Goal: Information Seeking & Learning: Find contact information

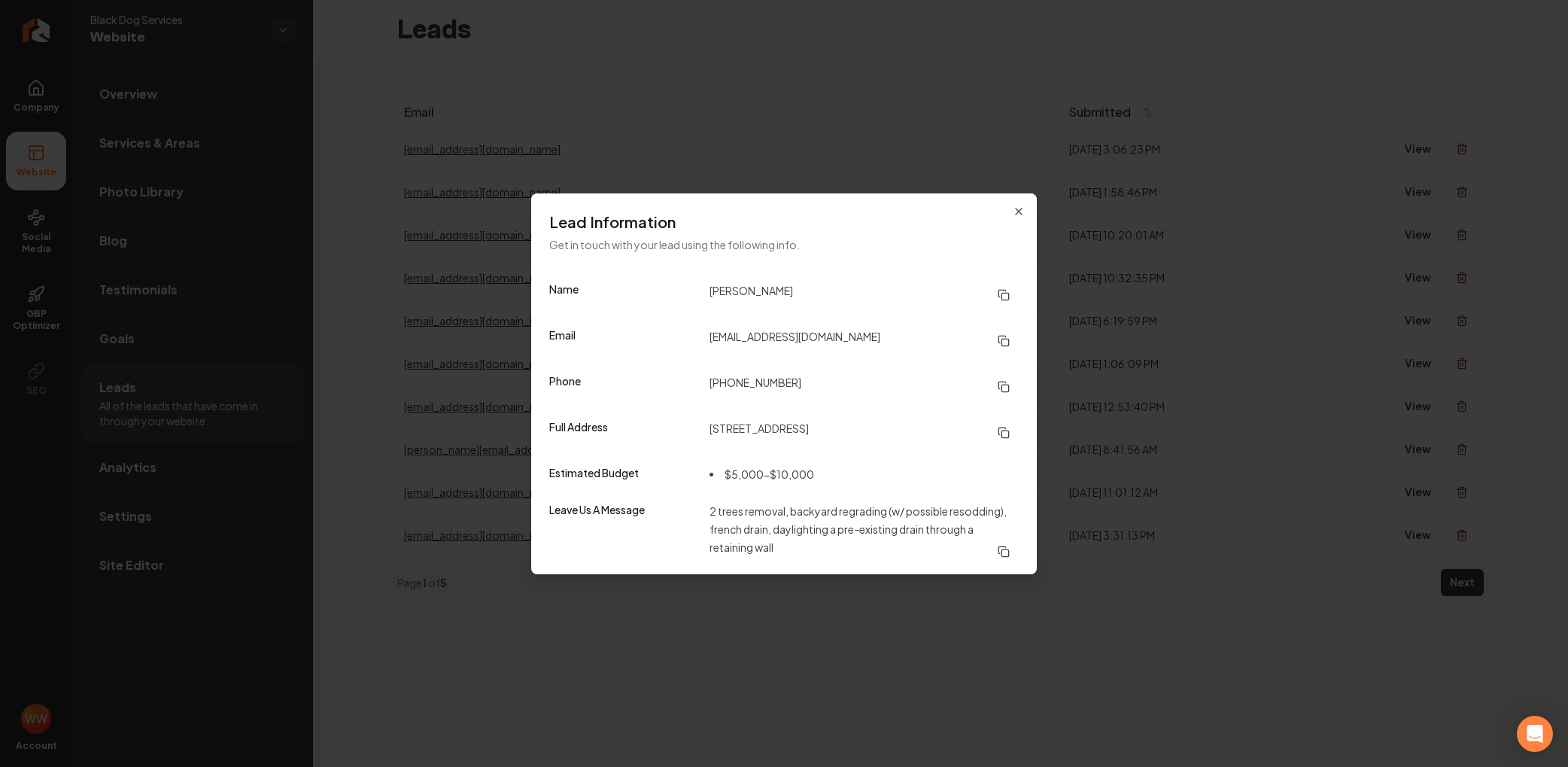
click at [1007, 295] on icon at bounding box center [1003, 294] width 12 height 12
click at [1001, 382] on icon at bounding box center [1003, 386] width 12 height 12
drag, startPoint x: 1006, startPoint y: 342, endPoint x: 1000, endPoint y: 355, distance: 14.3
click at [1006, 342] on icon at bounding box center [1003, 340] width 12 height 12
click at [1010, 429] on button at bounding box center [1003, 433] width 30 height 27
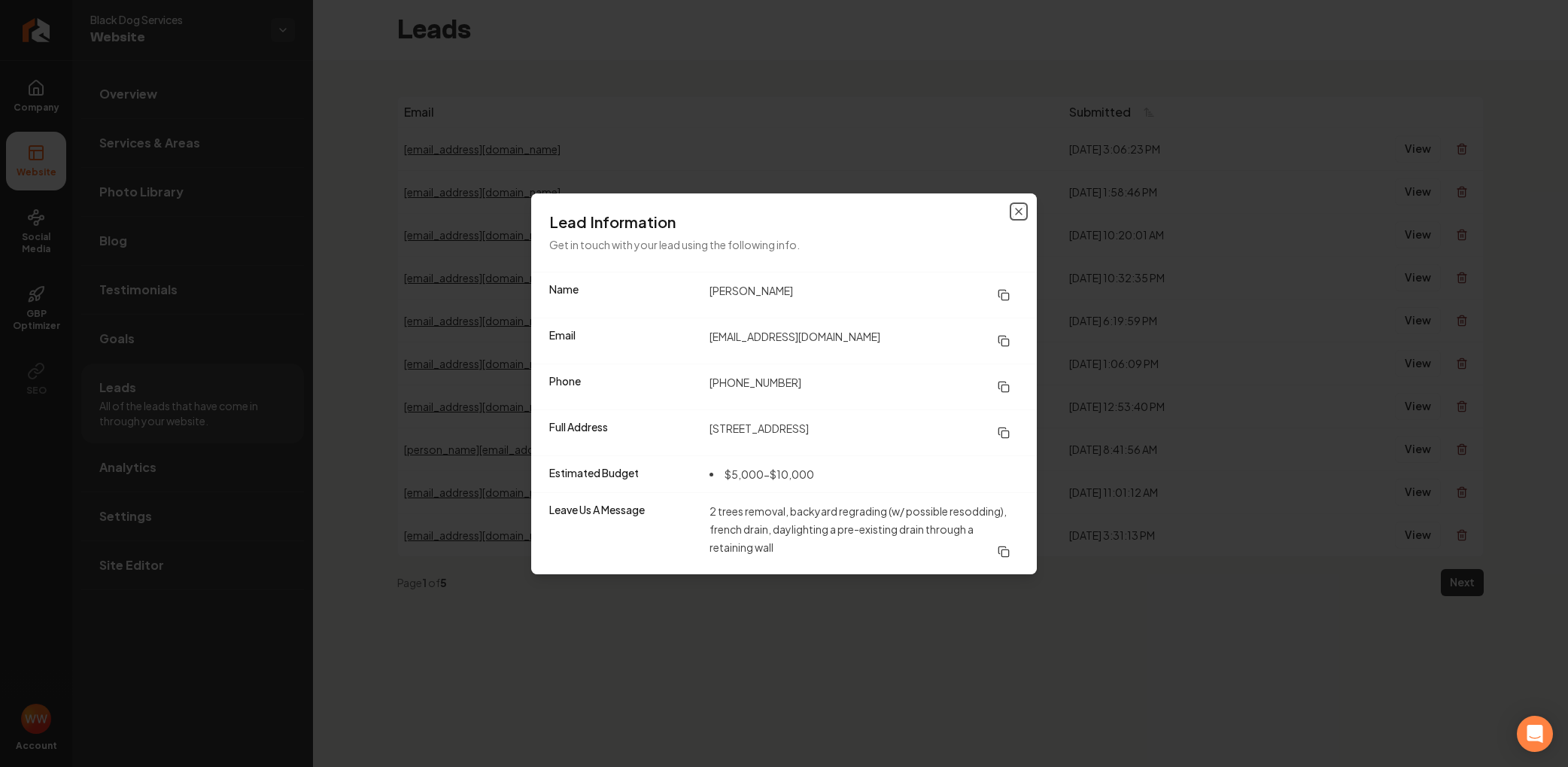
click at [1016, 214] on icon "button" at bounding box center [1019, 211] width 6 height 6
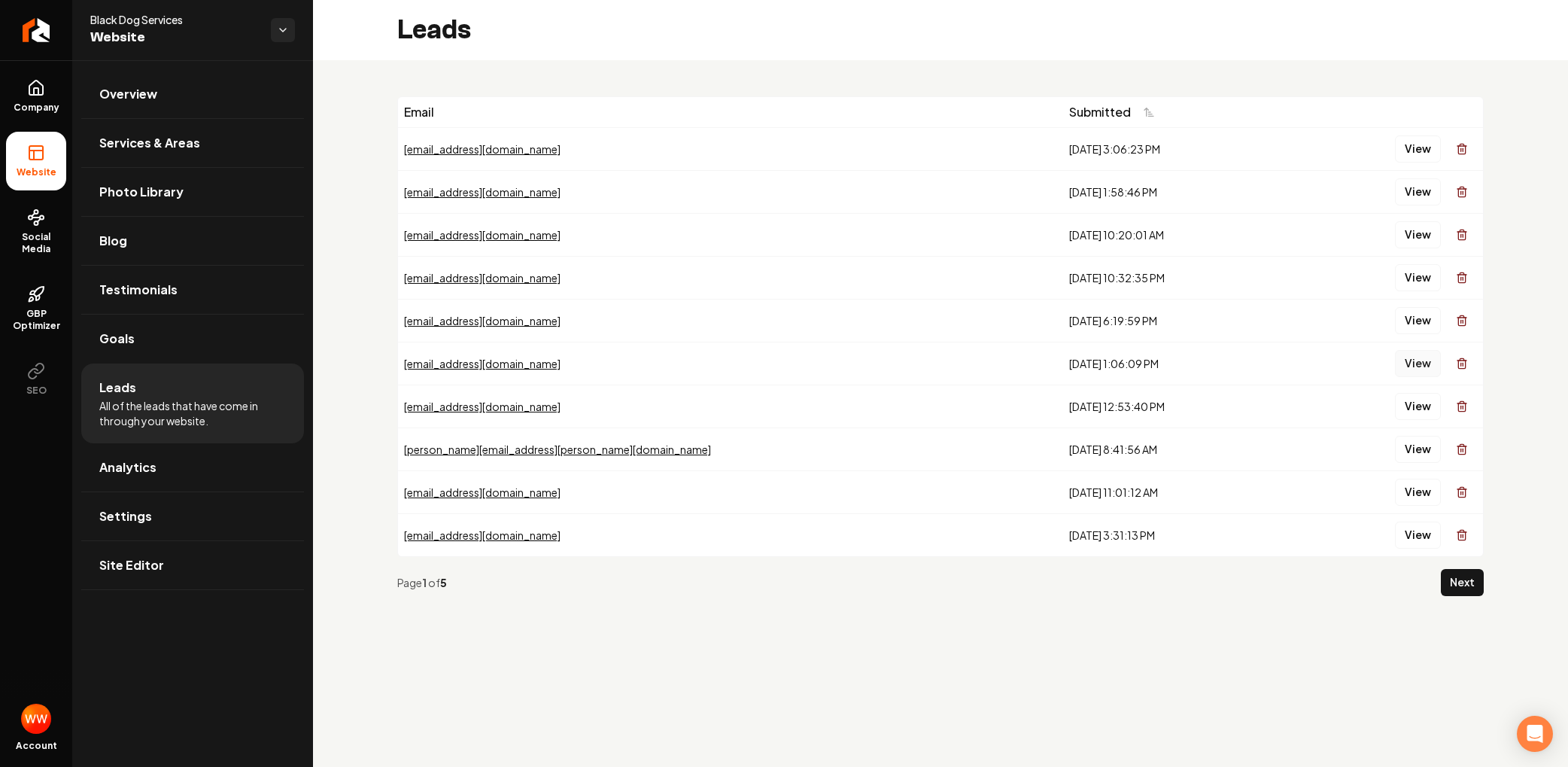
click at [1417, 362] on button "View" at bounding box center [1418, 364] width 46 height 27
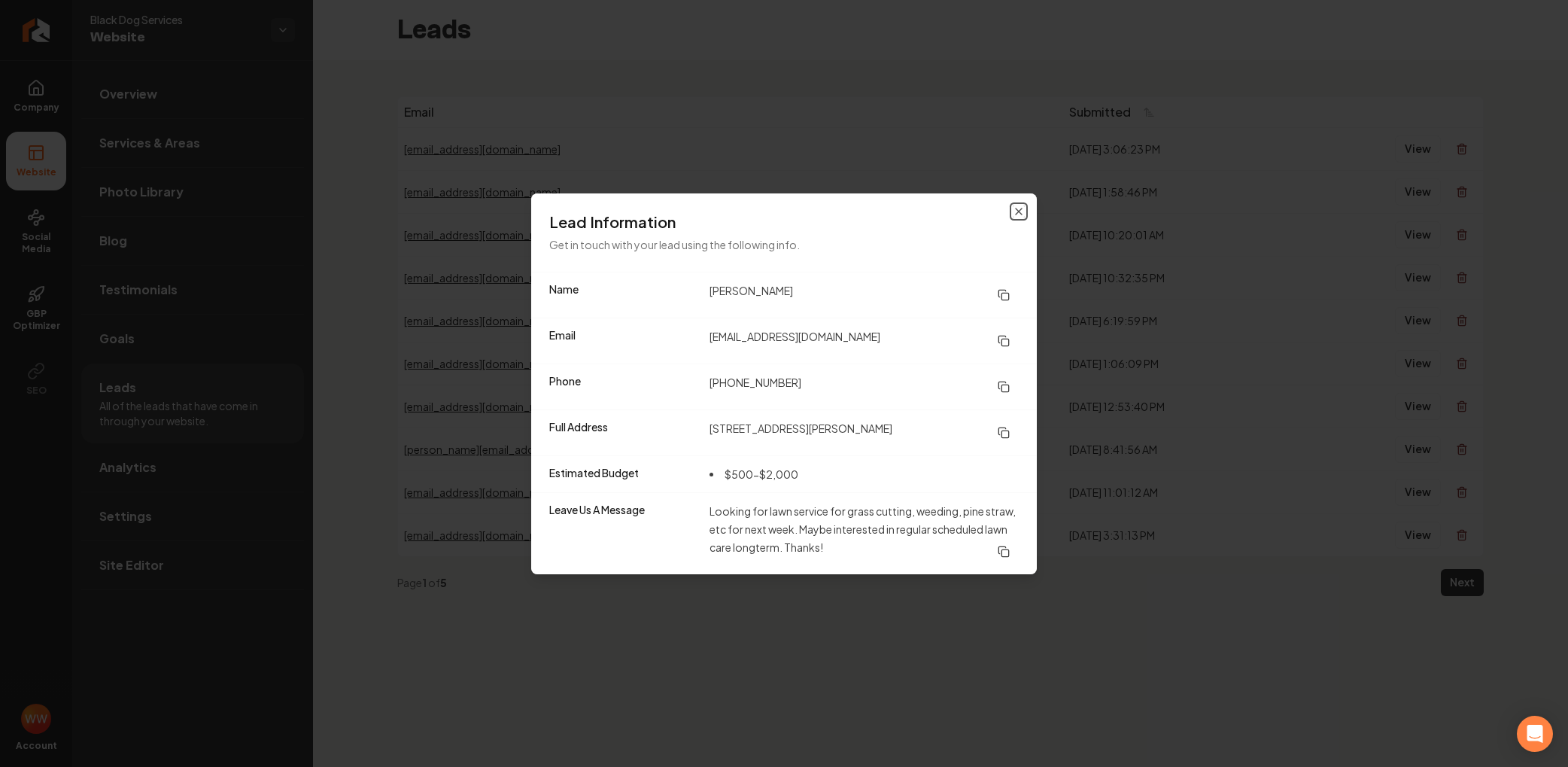
click at [1019, 207] on icon "button" at bounding box center [1019, 211] width 12 height 12
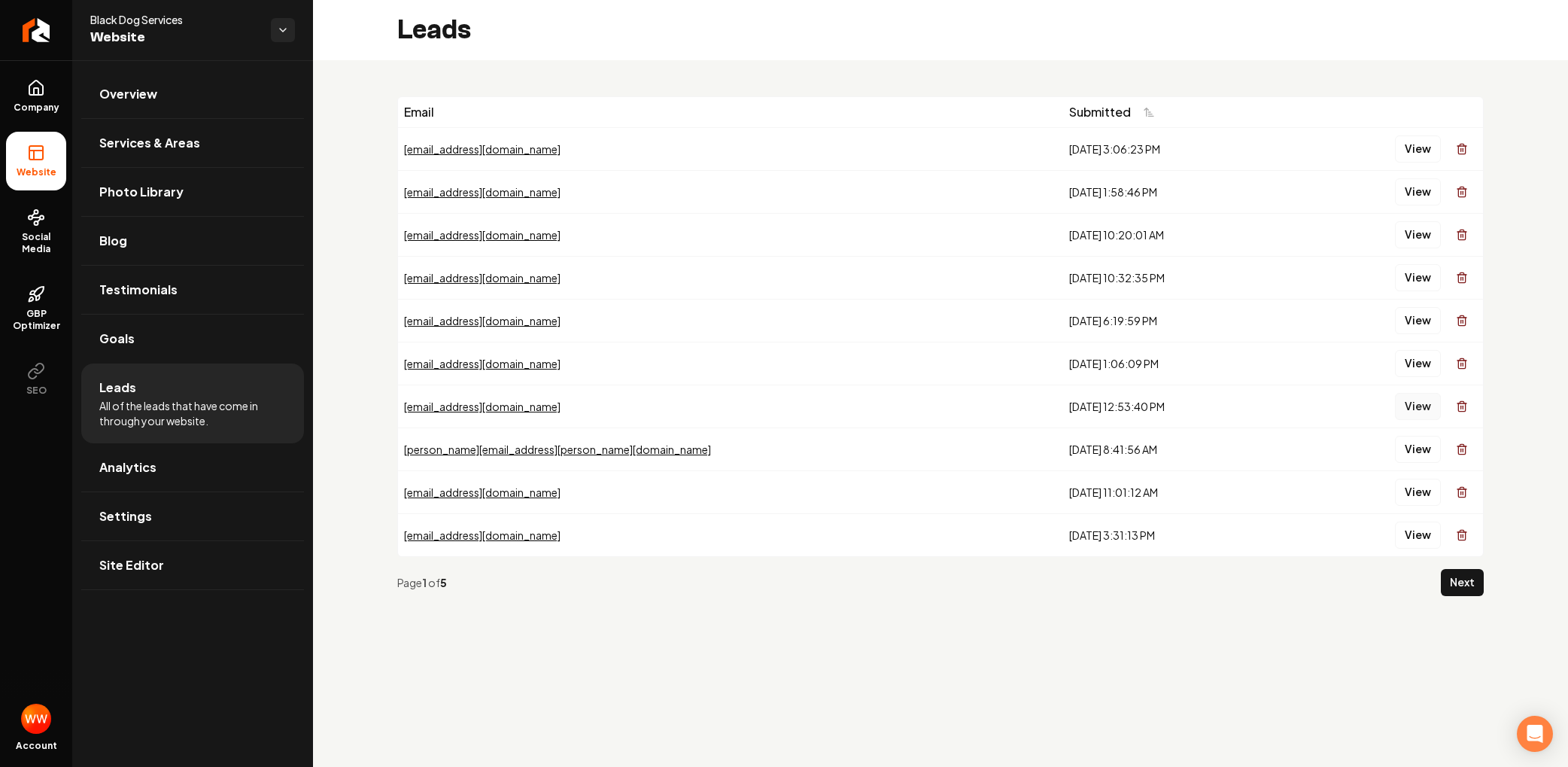
click at [1414, 408] on button "View" at bounding box center [1418, 406] width 46 height 27
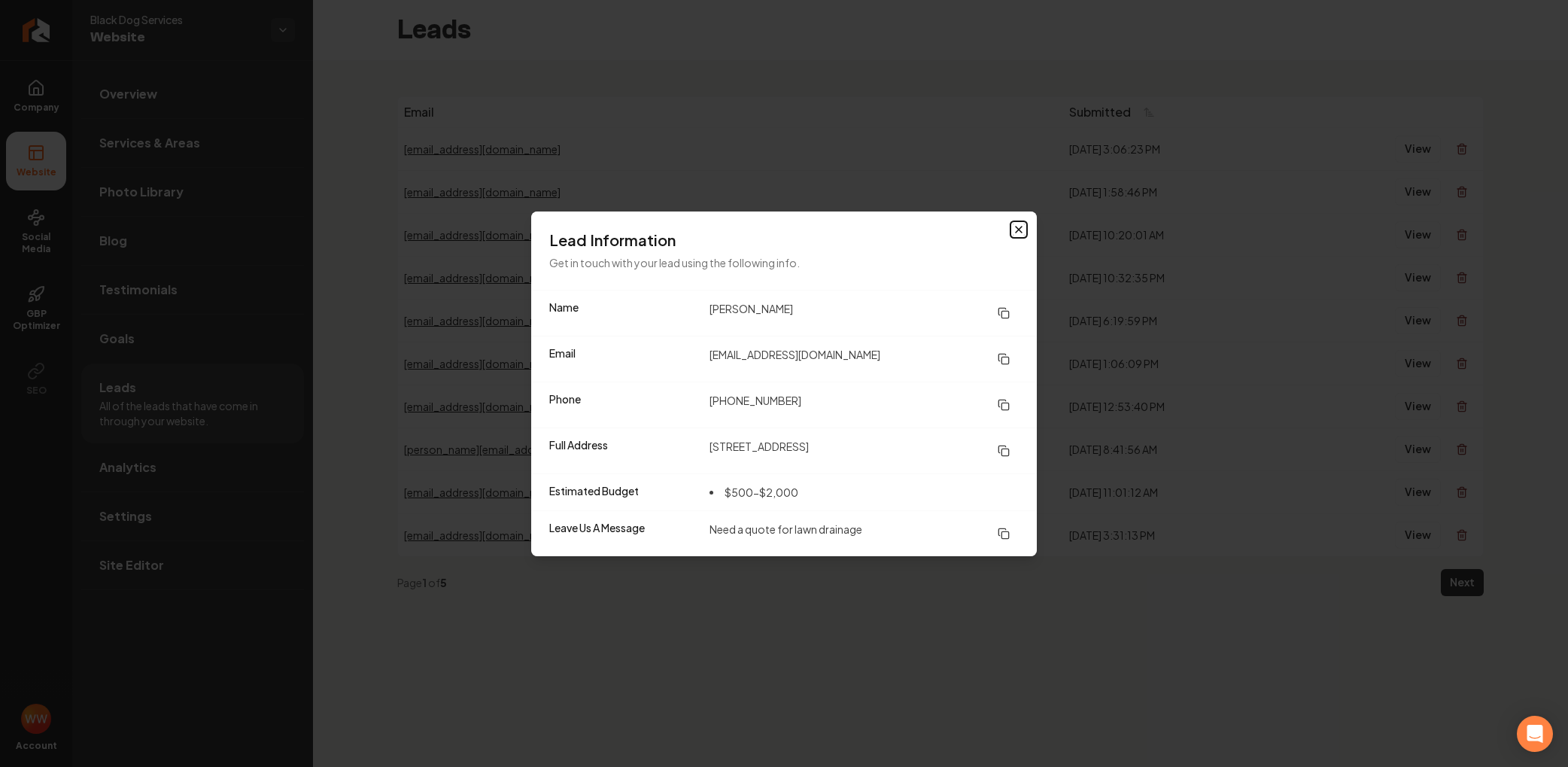
click at [1013, 231] on icon "button" at bounding box center [1019, 229] width 12 height 12
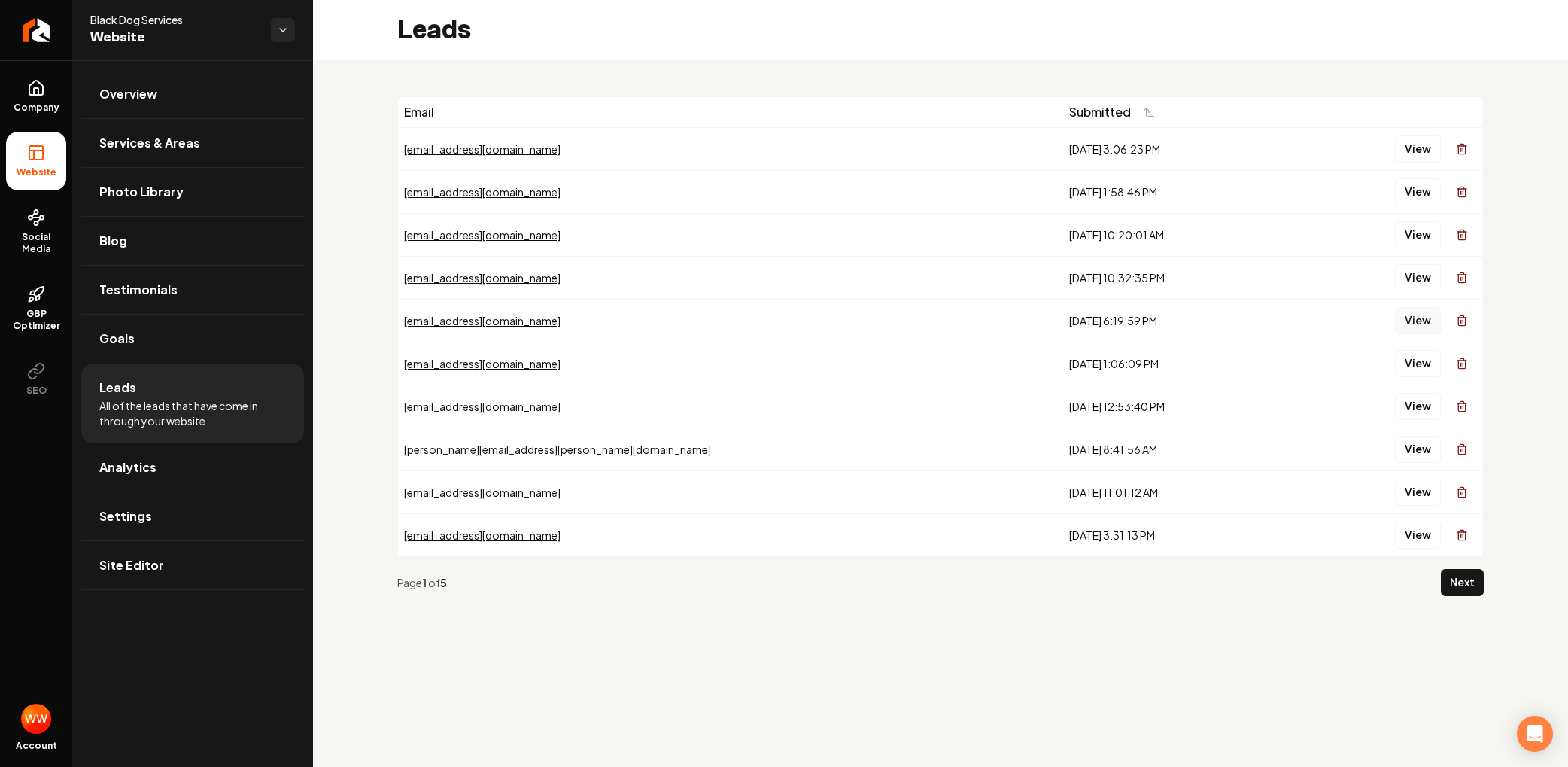
click at [1420, 313] on button "View" at bounding box center [1418, 320] width 46 height 27
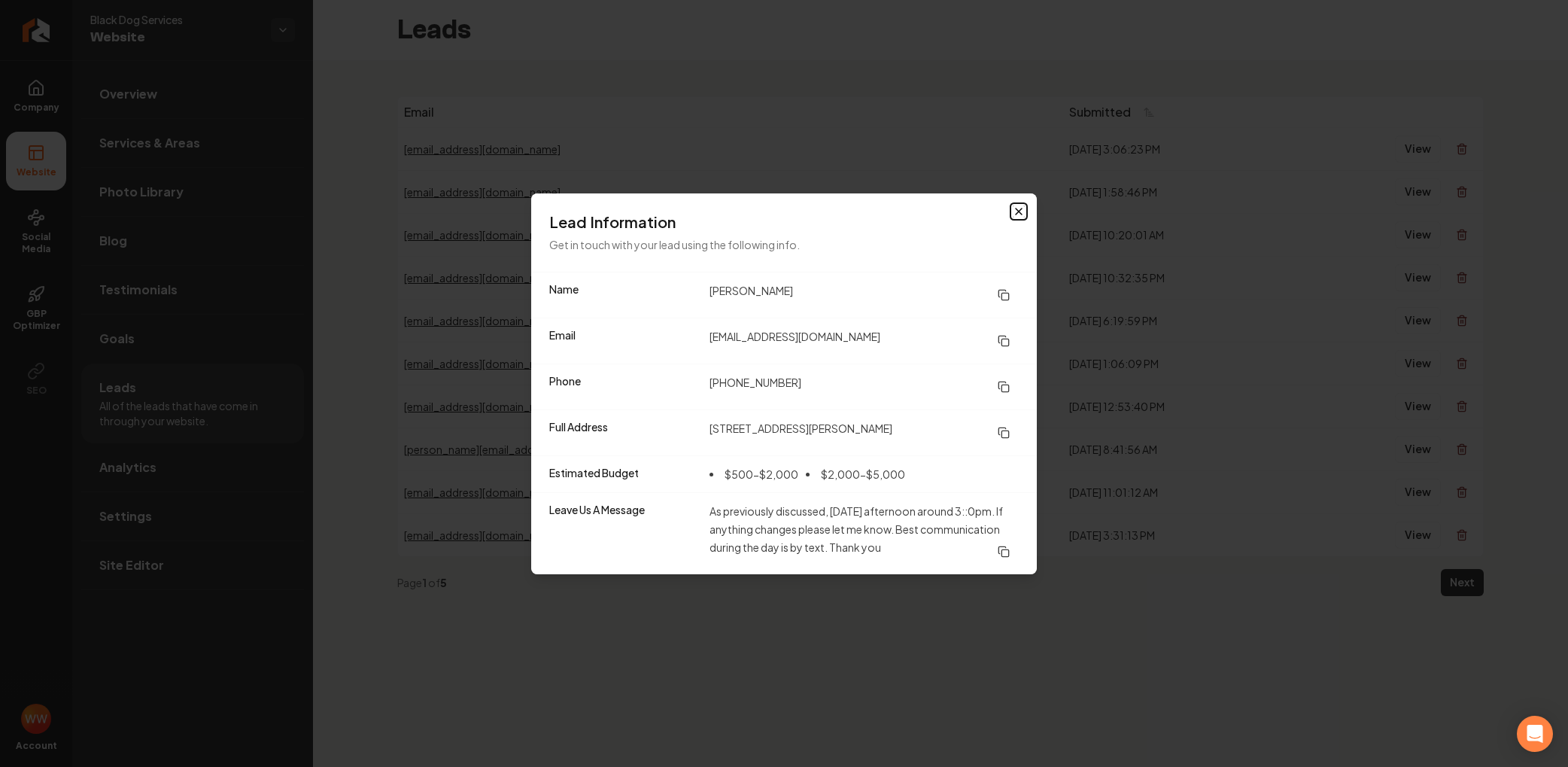
click at [1023, 208] on icon "button" at bounding box center [1019, 211] width 12 height 12
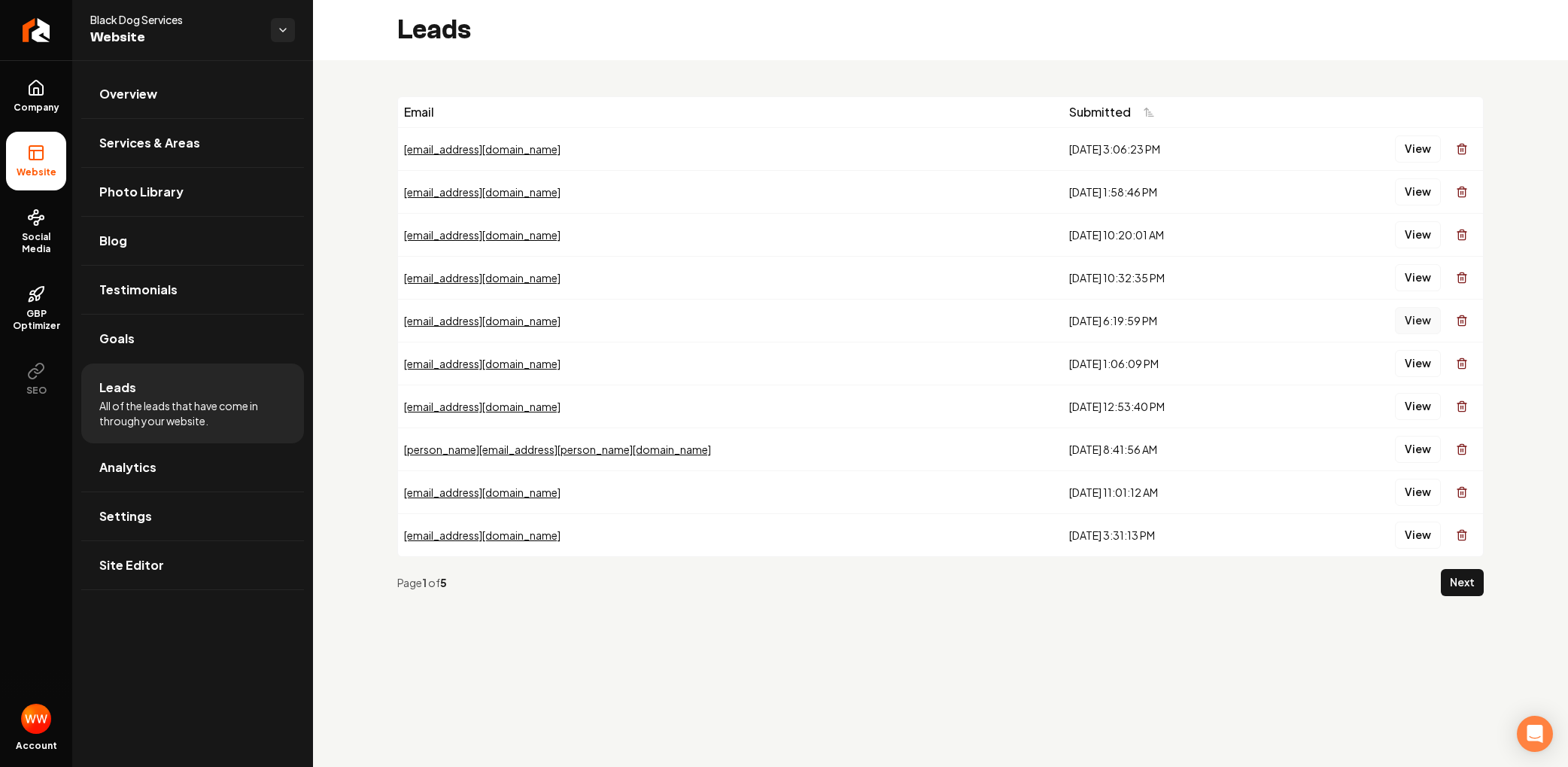
click at [1408, 327] on button "View" at bounding box center [1418, 320] width 46 height 27
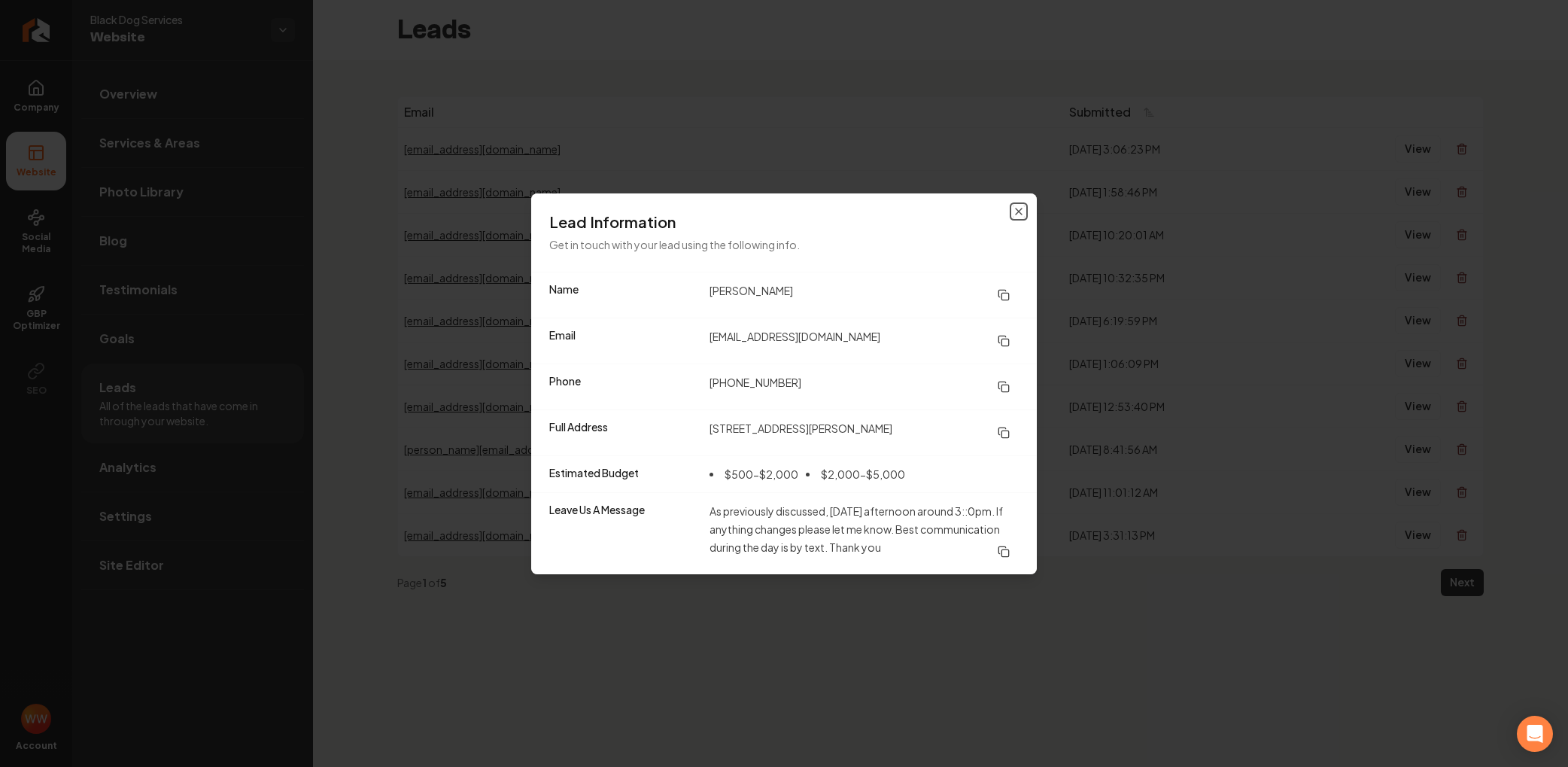
click at [1016, 210] on icon "button" at bounding box center [1019, 211] width 12 height 12
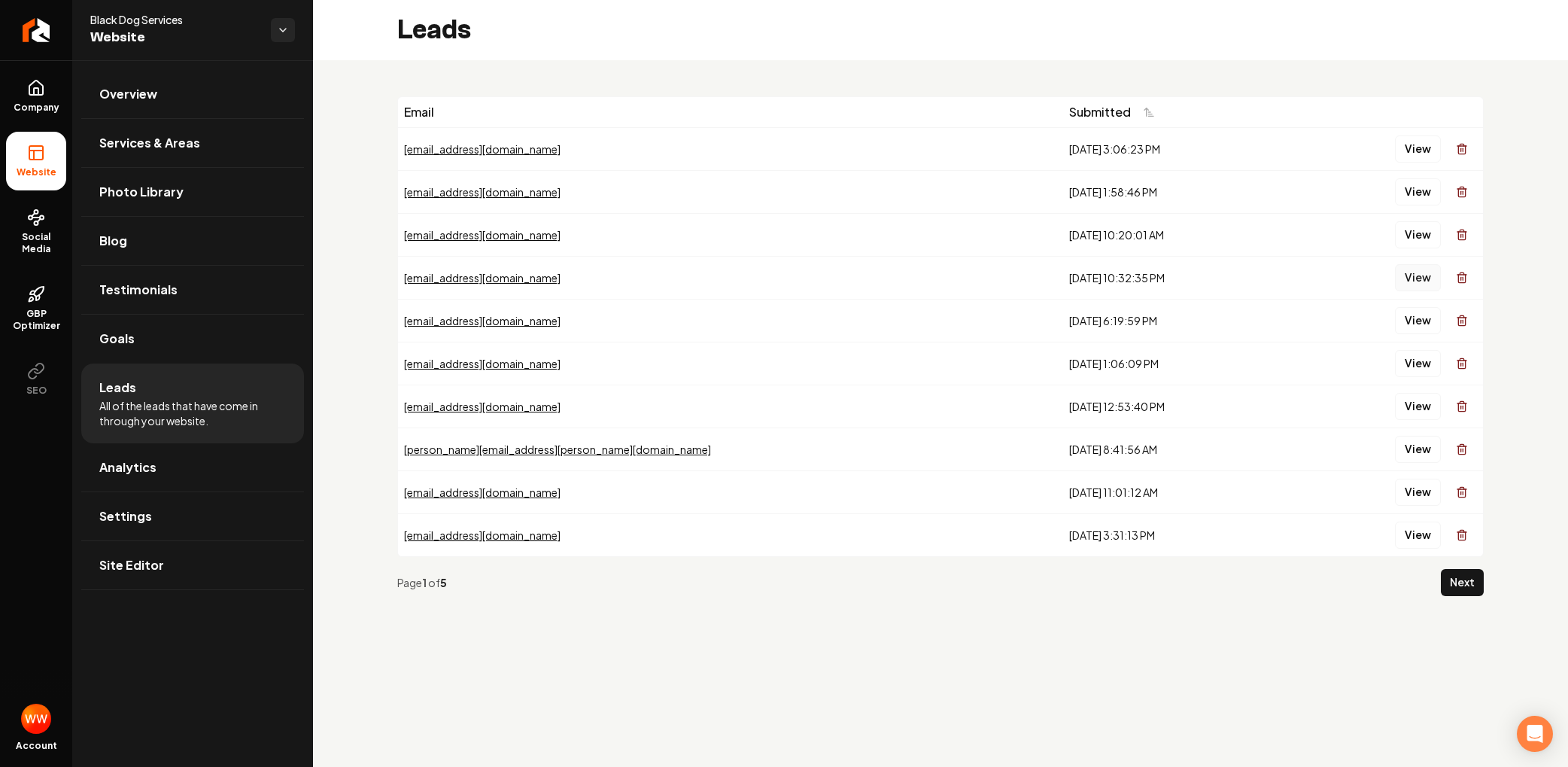
click at [1436, 277] on button "View" at bounding box center [1418, 278] width 46 height 27
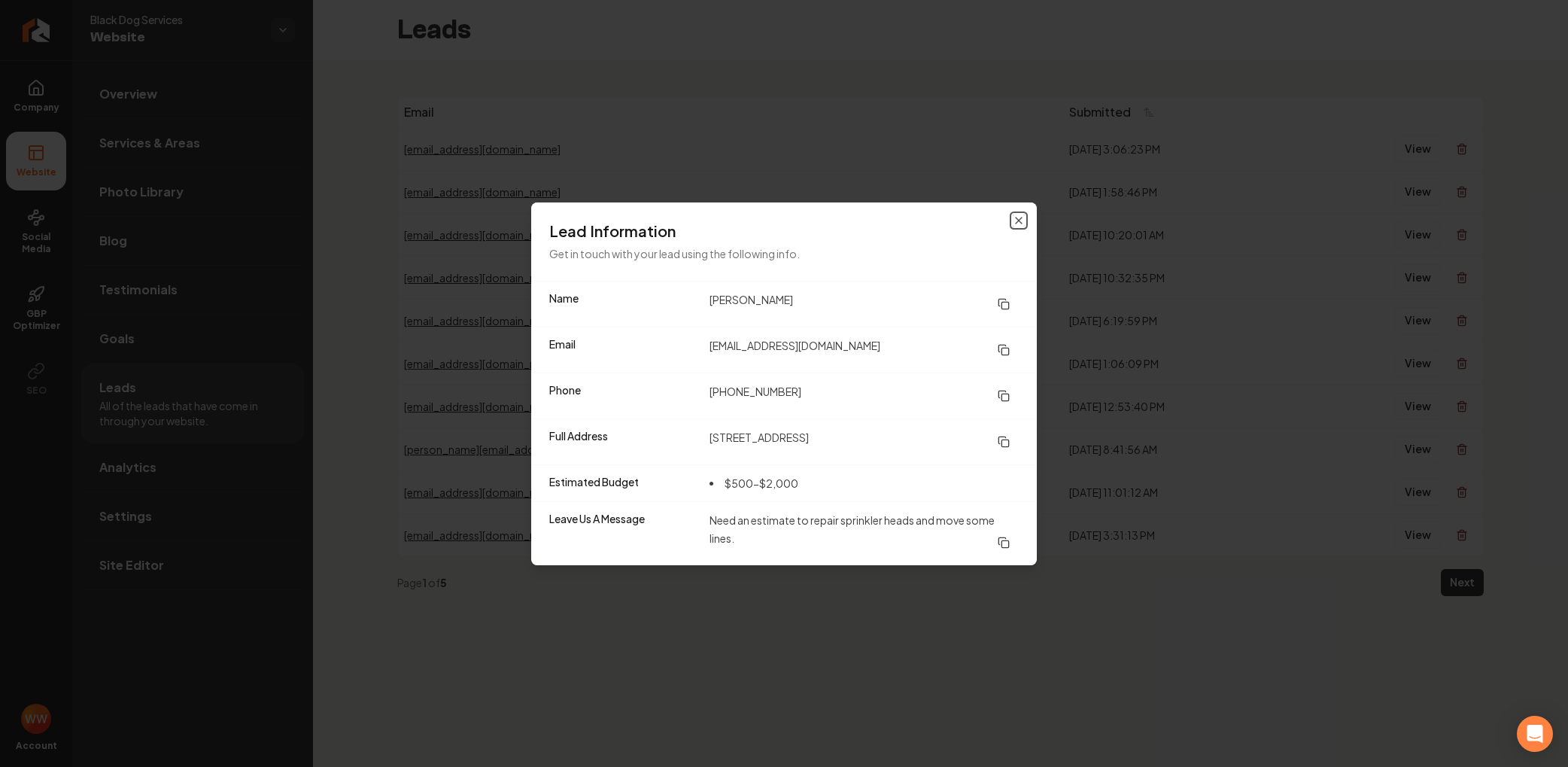
click at [1011, 222] on div "Lead Information Get in touch with your lead using the following info. Name [PE…" at bounding box center [784, 384] width 506 height 363
click at [1011, 223] on h3 "Lead Information" at bounding box center [784, 230] width 470 height 21
click at [1017, 220] on icon "button" at bounding box center [1019, 220] width 12 height 12
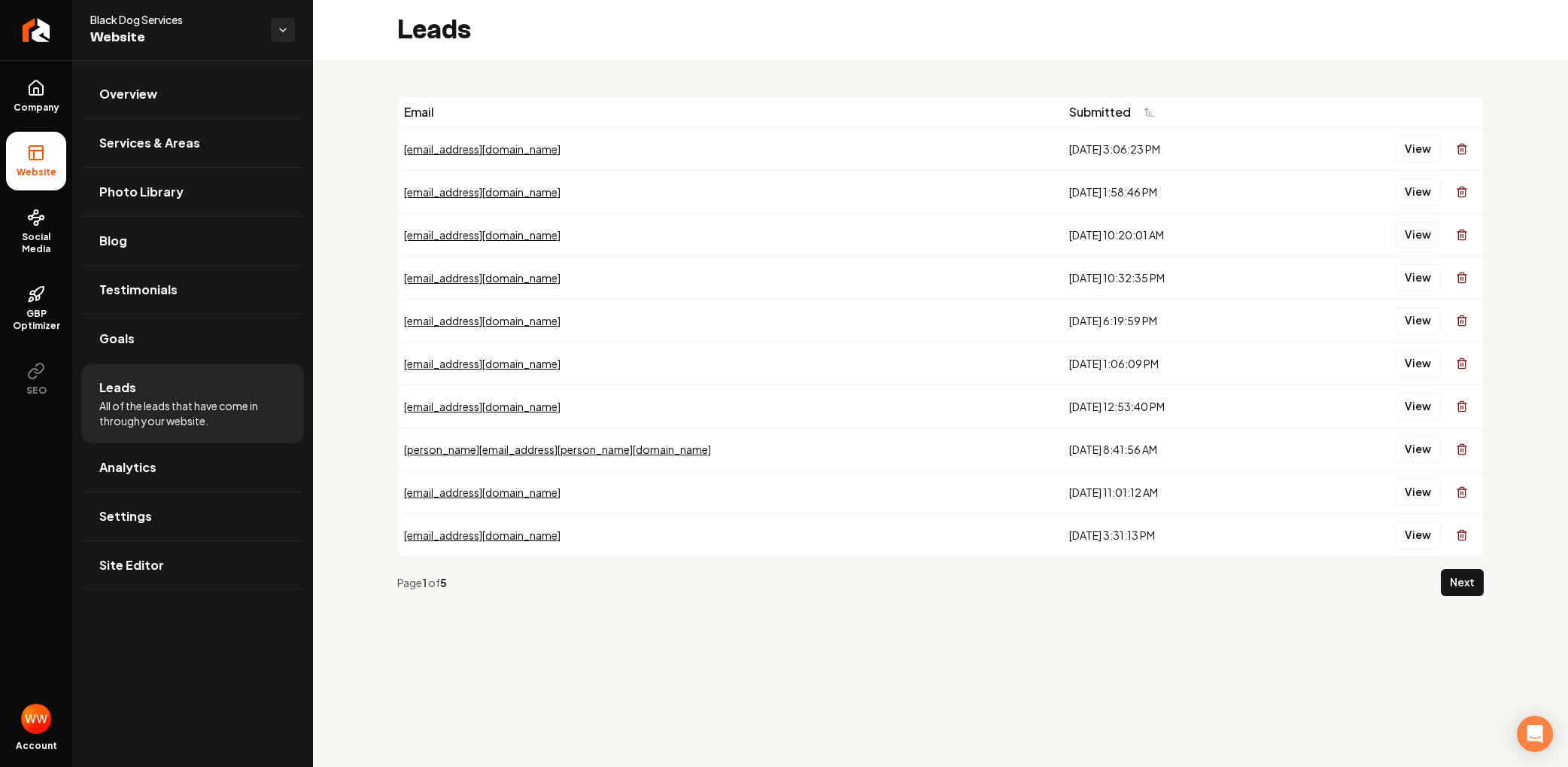
click at [1422, 234] on button "View" at bounding box center [1418, 235] width 46 height 27
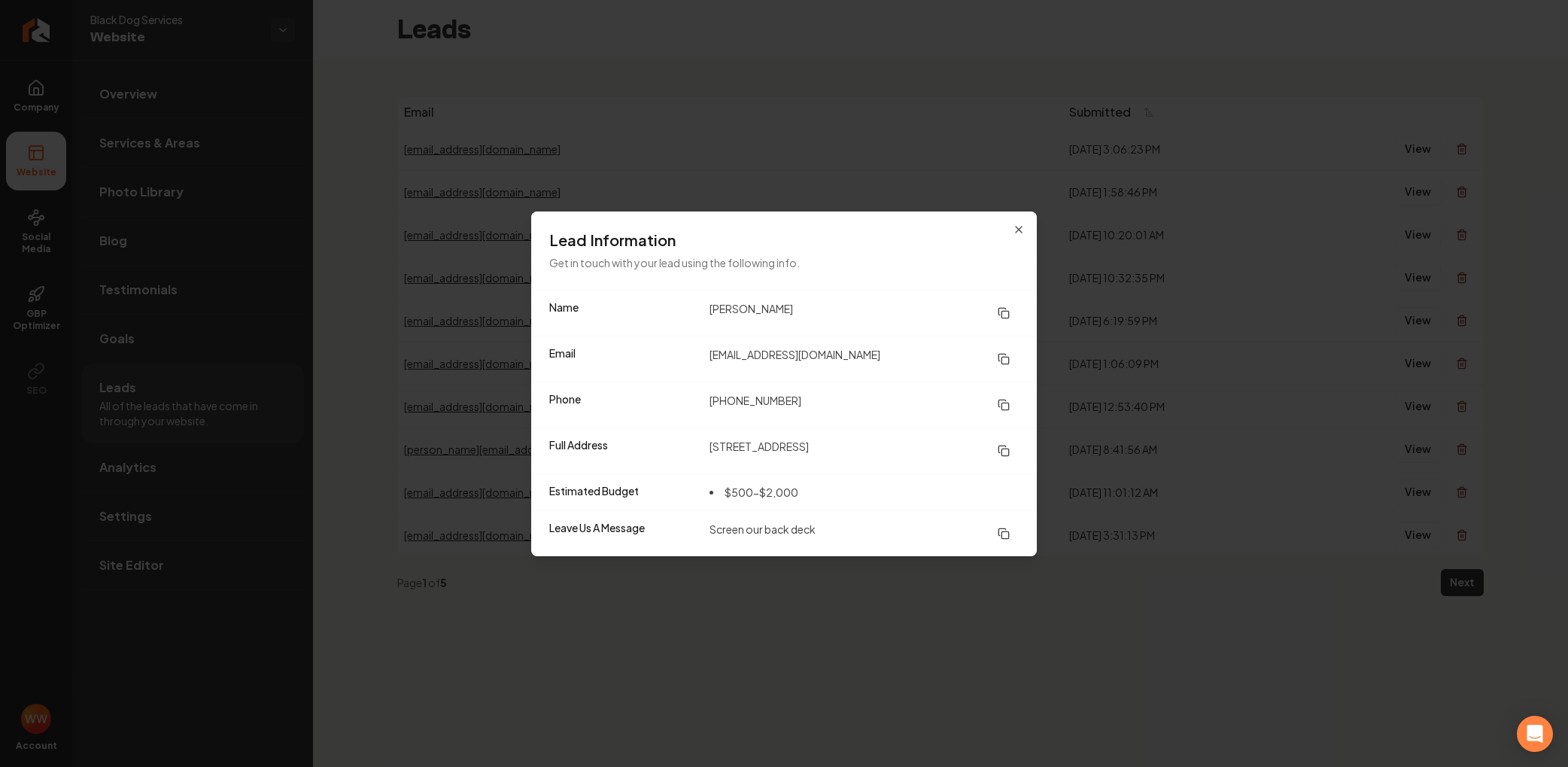
click at [1029, 226] on div "Lead Information Get in touch with your lead using the following info." at bounding box center [784, 250] width 506 height 79
click at [1015, 226] on icon "button" at bounding box center [1019, 229] width 12 height 12
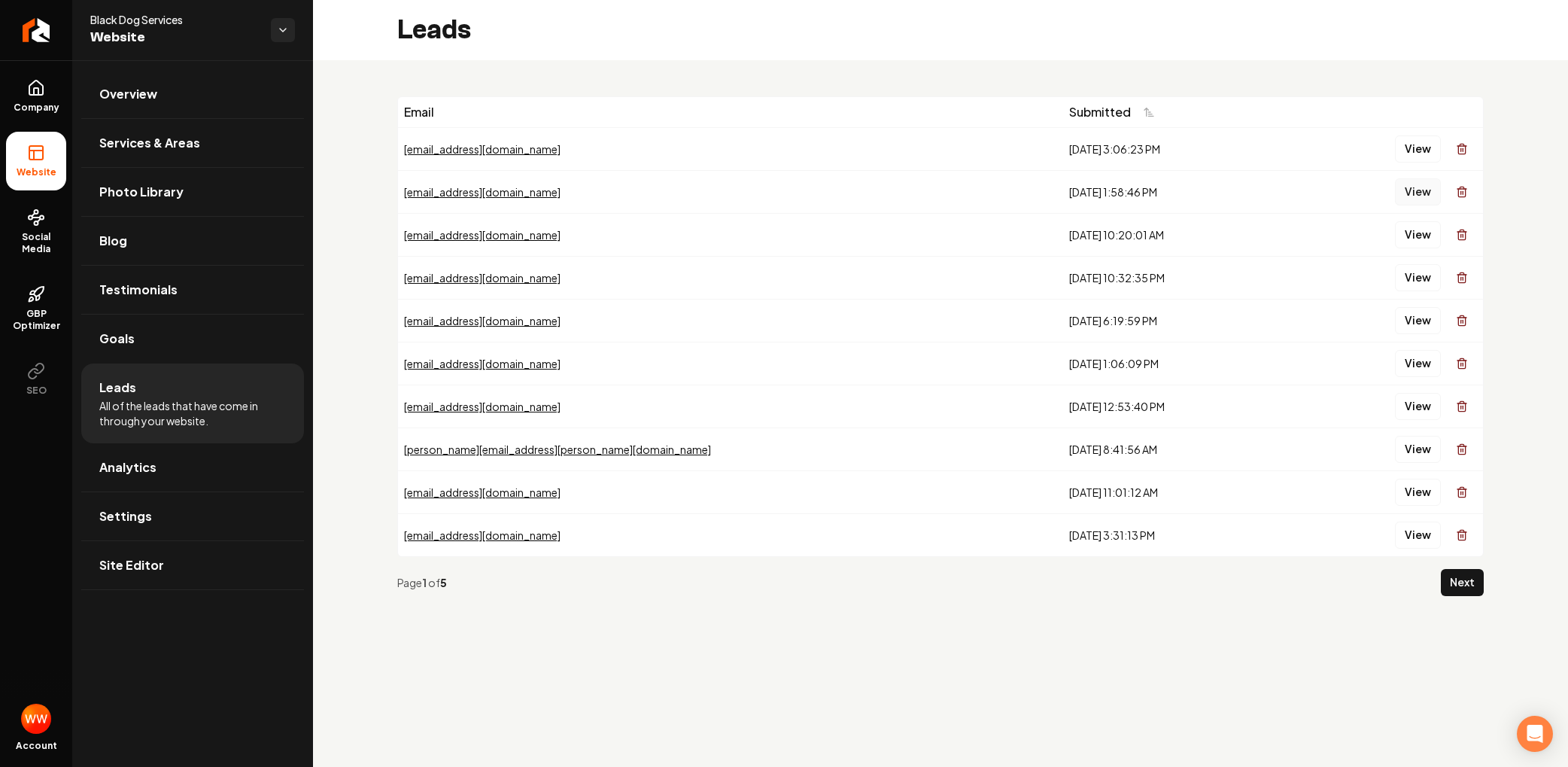
click at [1425, 196] on button "View" at bounding box center [1418, 192] width 46 height 27
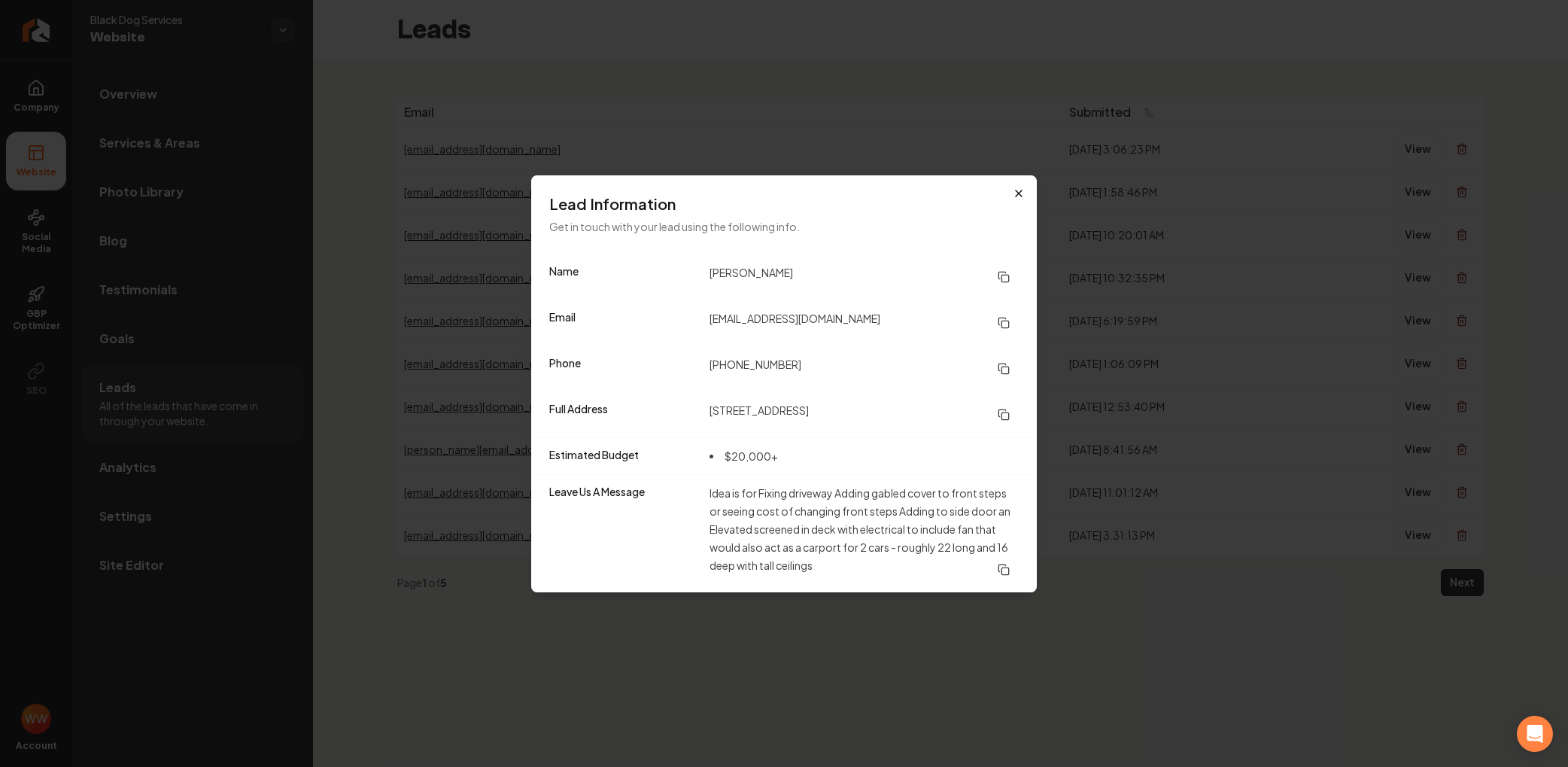
drag, startPoint x: 1028, startPoint y: 191, endPoint x: 1020, endPoint y: 194, distance: 8.5
click at [1028, 191] on div "Lead Information Get in touch with your lead using the following info." at bounding box center [784, 214] width 506 height 79
drag, startPoint x: 1010, startPoint y: 188, endPoint x: 1001, endPoint y: 189, distance: 9.1
click at [1008, 188] on div "Lead Information Get in touch with your lead using the following info." at bounding box center [784, 214] width 506 height 79
click at [1019, 193] on icon "button" at bounding box center [1019, 193] width 6 height 6
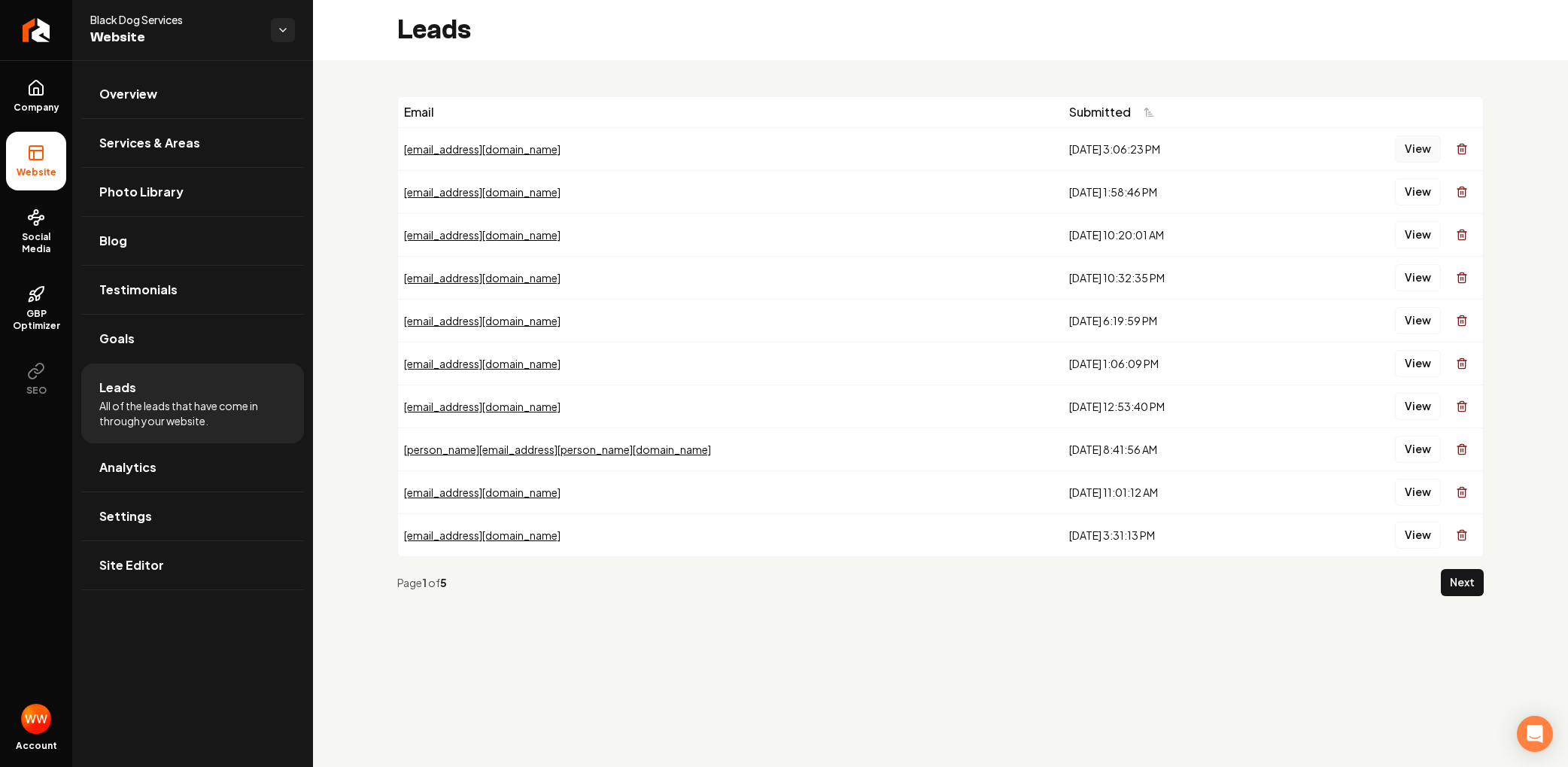
click at [1419, 154] on button "View" at bounding box center [1418, 149] width 46 height 27
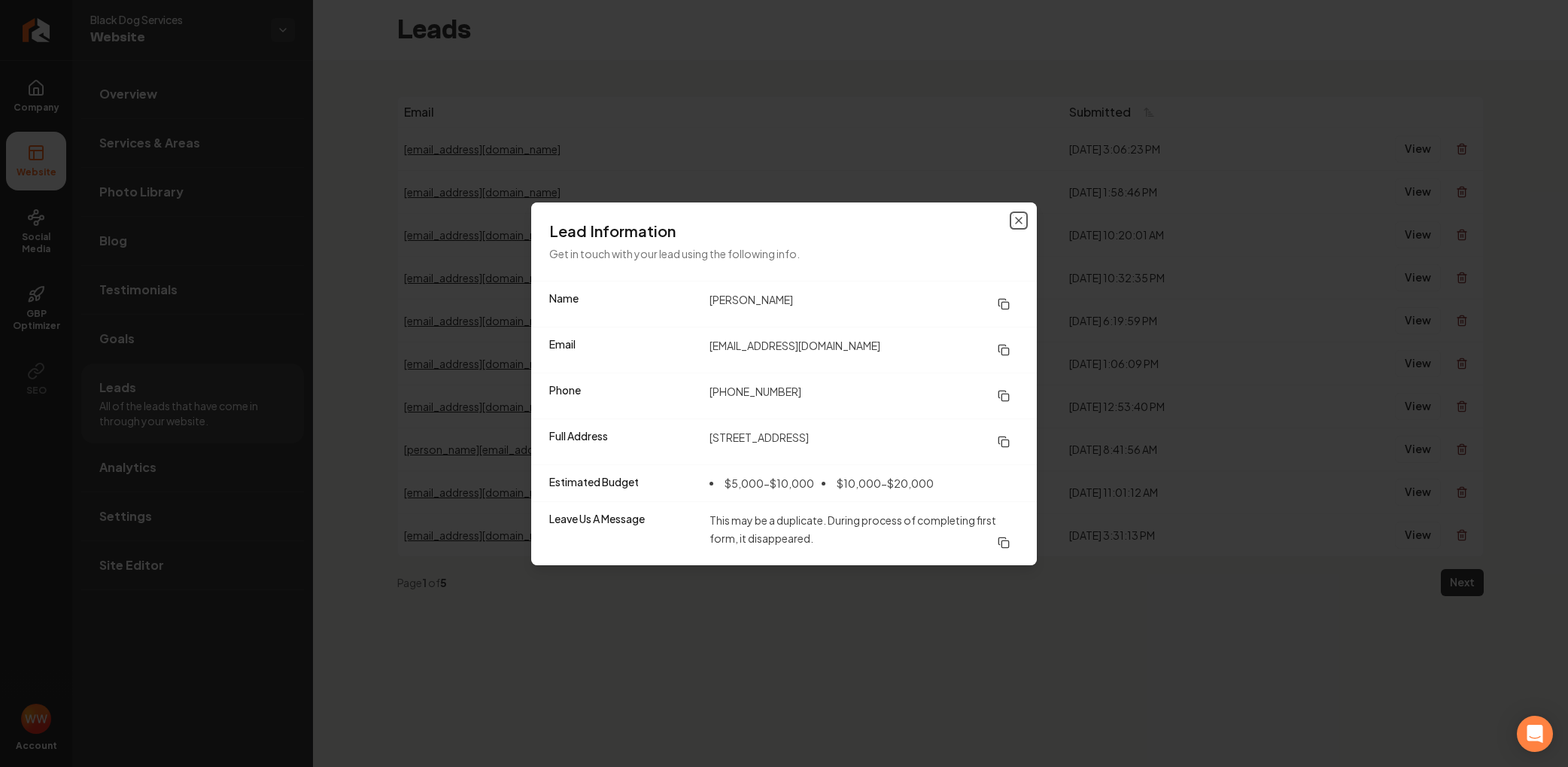
drag, startPoint x: 1020, startPoint y: 219, endPoint x: 1015, endPoint y: 225, distance: 7.8
click at [1019, 219] on icon "button" at bounding box center [1019, 220] width 12 height 12
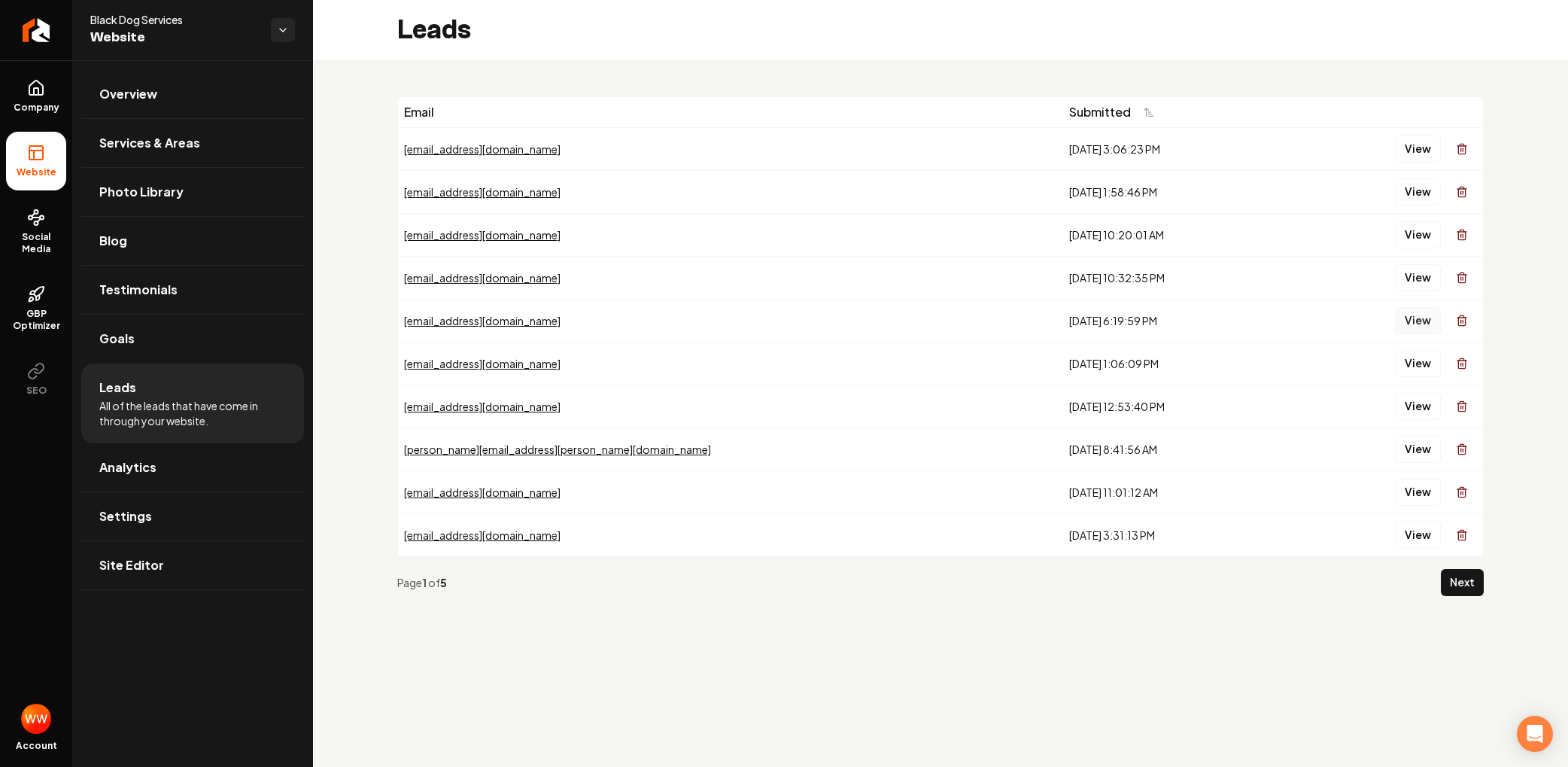
click at [1413, 319] on button "View" at bounding box center [1418, 320] width 46 height 27
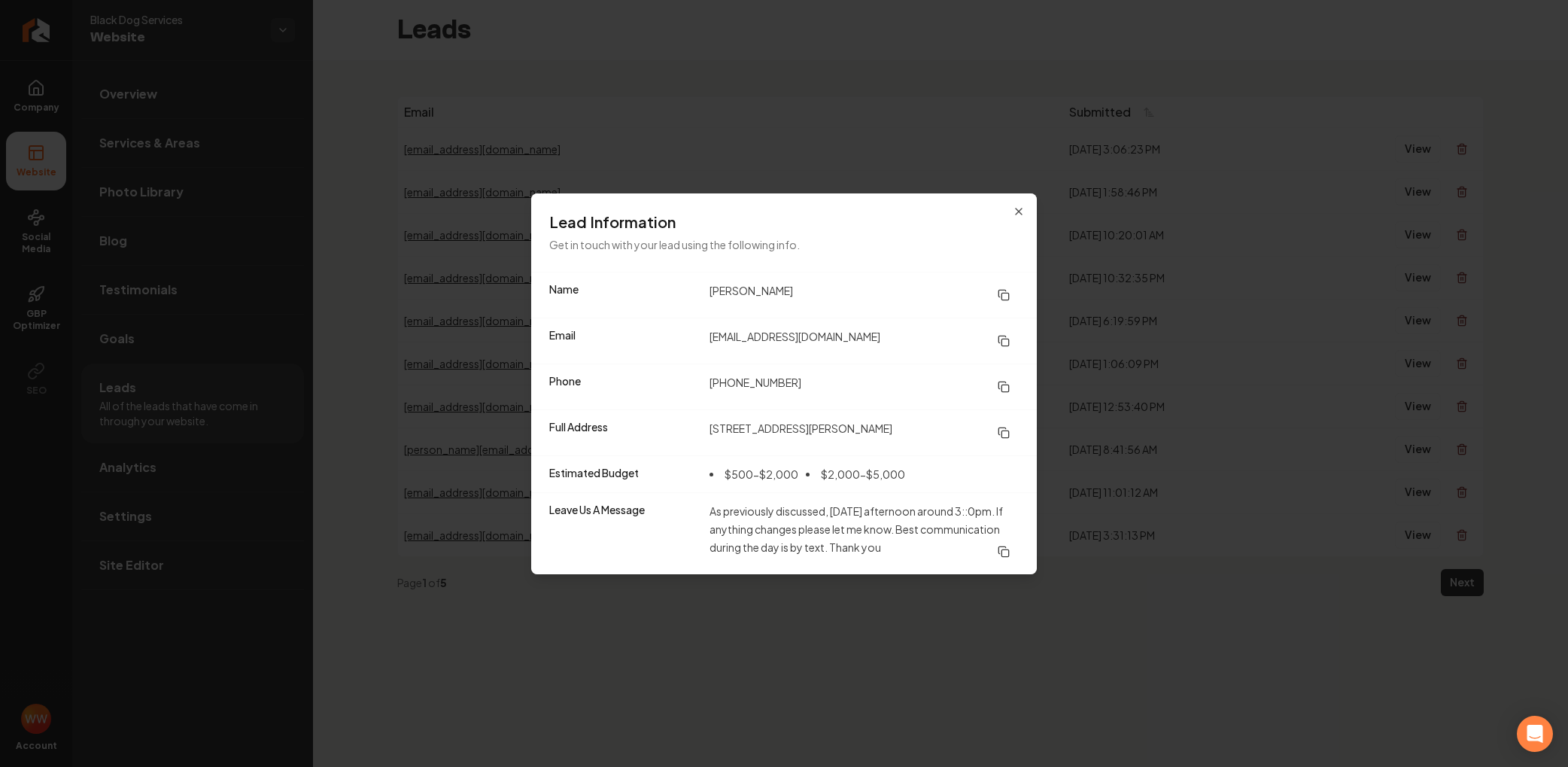
click at [1008, 293] on icon at bounding box center [1003, 294] width 12 height 12
drag, startPoint x: 1004, startPoint y: 384, endPoint x: 921, endPoint y: 343, distance: 92.6
click at [1003, 384] on icon at bounding box center [1003, 386] width 12 height 12
drag, startPoint x: 1002, startPoint y: 339, endPoint x: 978, endPoint y: 356, distance: 29.4
click at [1005, 339] on icon at bounding box center [1003, 340] width 12 height 12
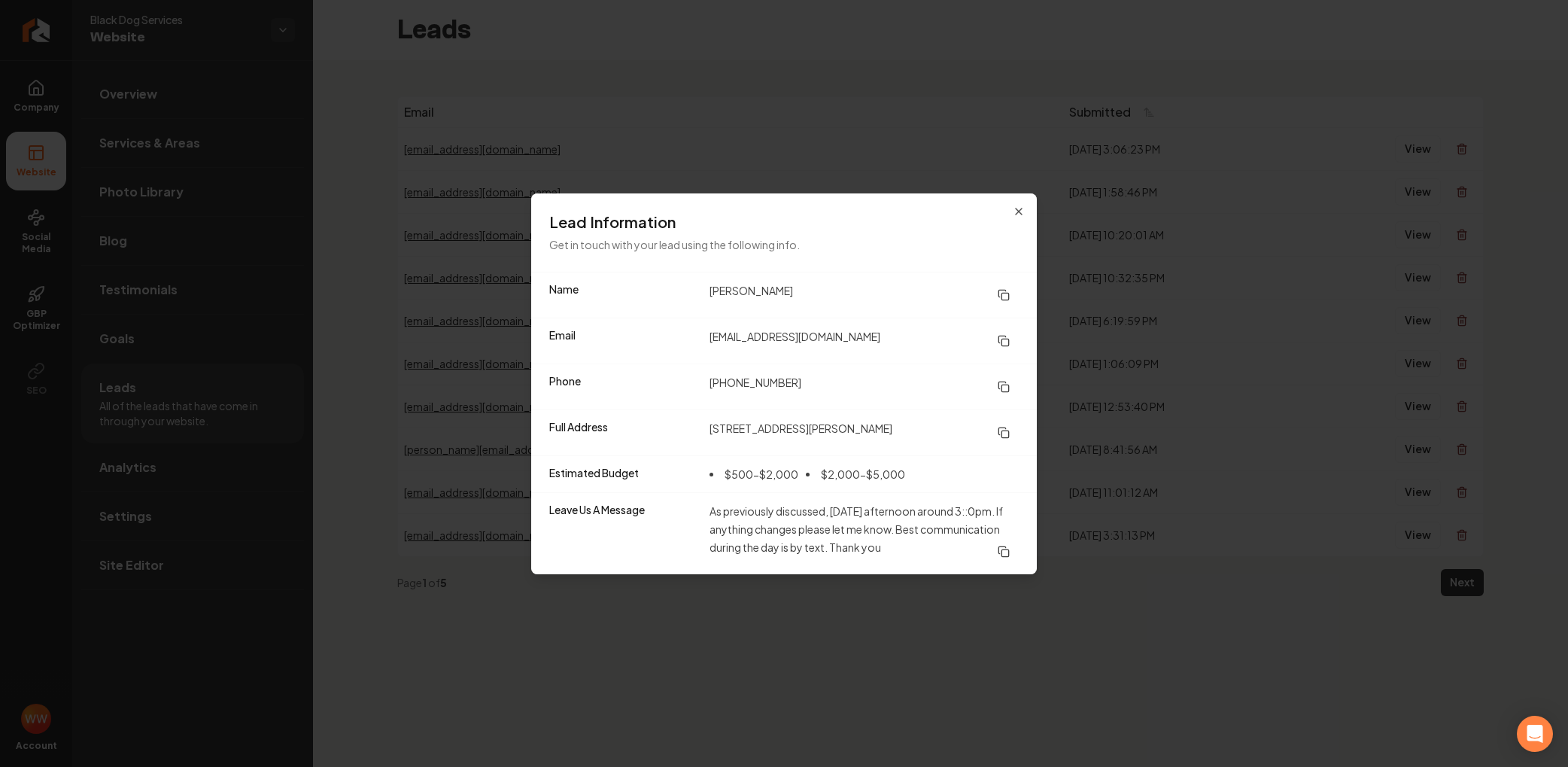
drag, startPoint x: 1001, startPoint y: 429, endPoint x: 454, endPoint y: 144, distance: 616.8
click at [996, 427] on button at bounding box center [1003, 433] width 30 height 27
click at [1010, 210] on div "Lead Information Get in touch with your lead using the following info." at bounding box center [784, 232] width 506 height 79
click at [1018, 215] on icon "button" at bounding box center [1019, 211] width 12 height 12
